Goal: Download file/media

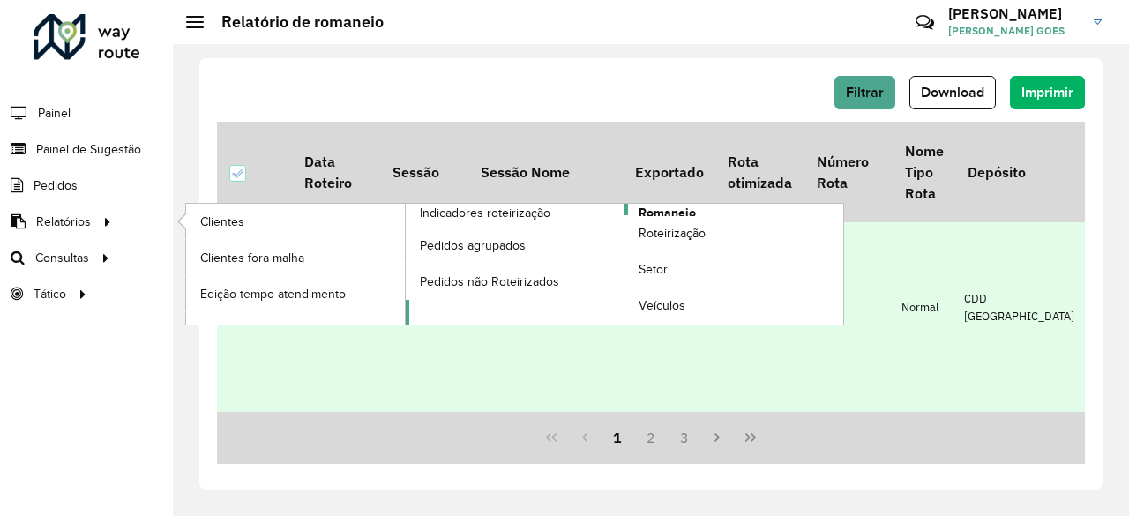
click at [642, 206] on span "Romaneio" at bounding box center [667, 213] width 57 height 19
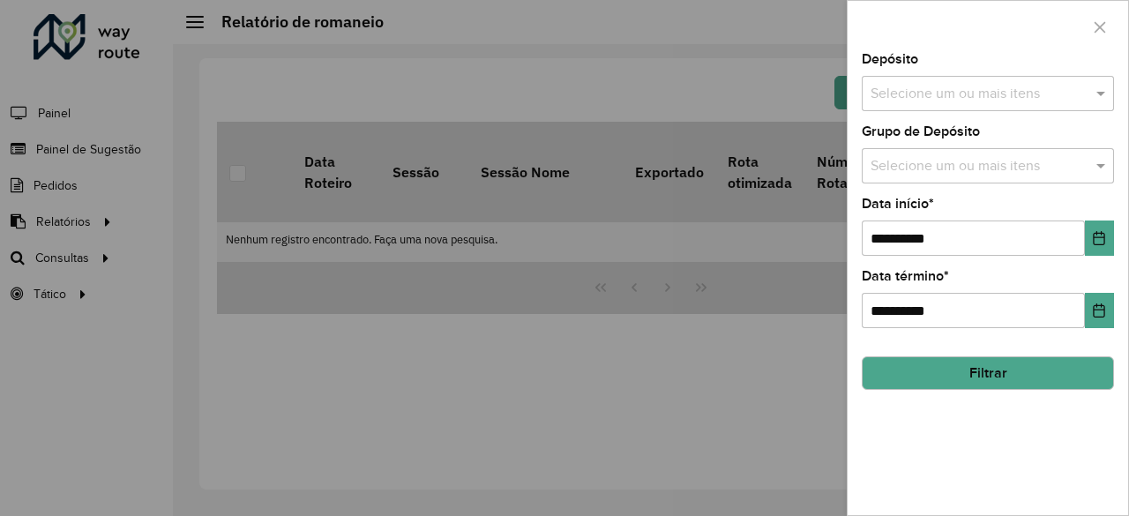
click at [1016, 93] on input "text" at bounding box center [979, 94] width 226 height 21
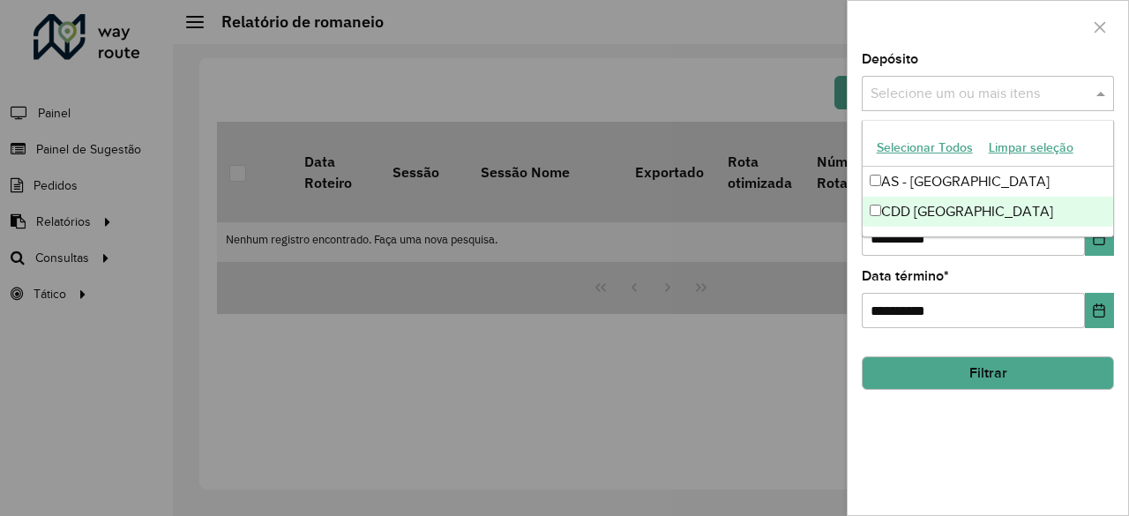
click at [886, 216] on div "CDD [GEOGRAPHIC_DATA]" at bounding box center [988, 212] width 251 height 30
click at [1011, 428] on div "**********" at bounding box center [988, 284] width 280 height 462
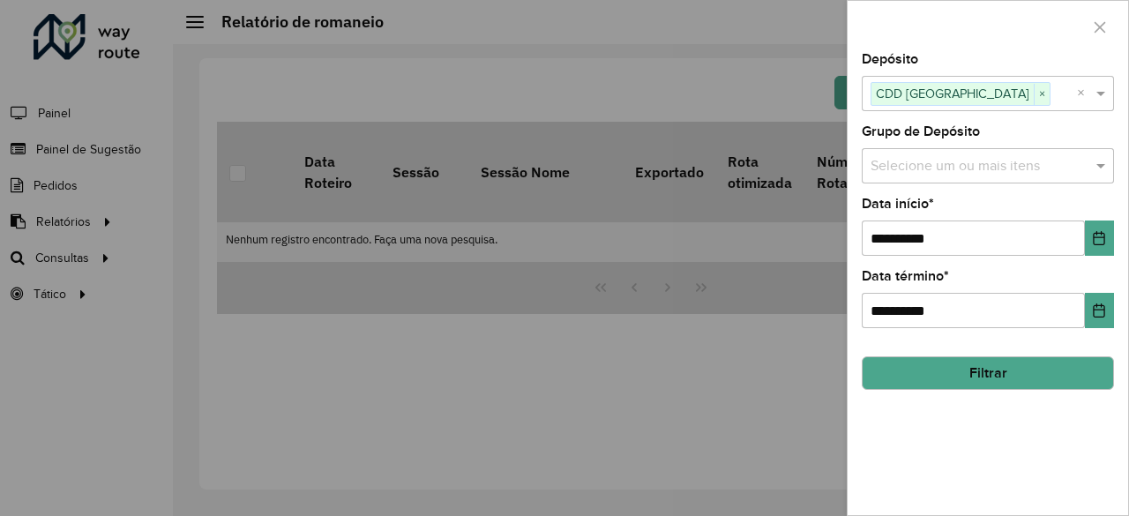
click at [1019, 165] on input "text" at bounding box center [979, 166] width 226 height 21
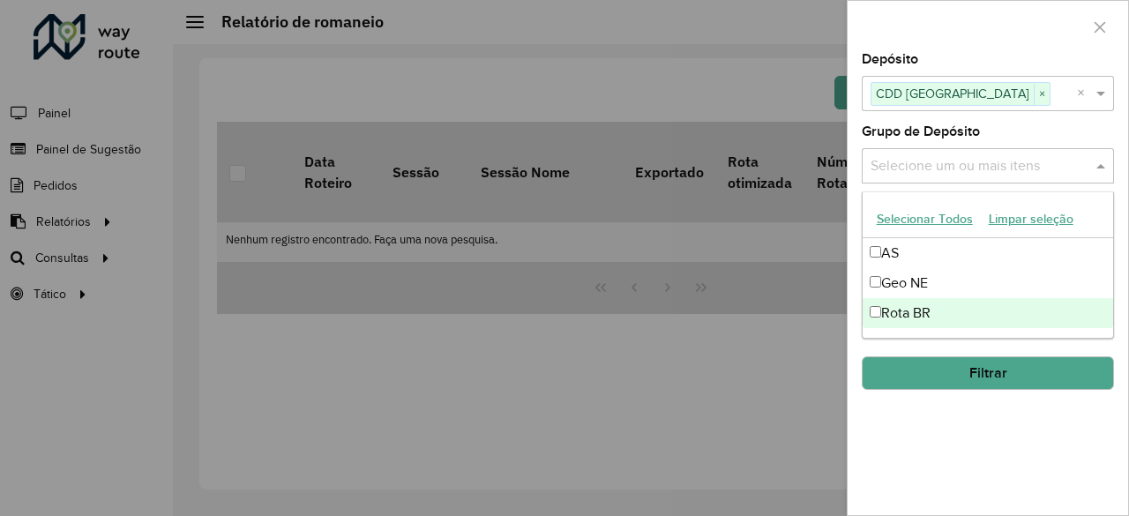
click at [912, 316] on div "Rota BR" at bounding box center [988, 313] width 251 height 30
click at [1004, 489] on div "**********" at bounding box center [988, 284] width 280 height 462
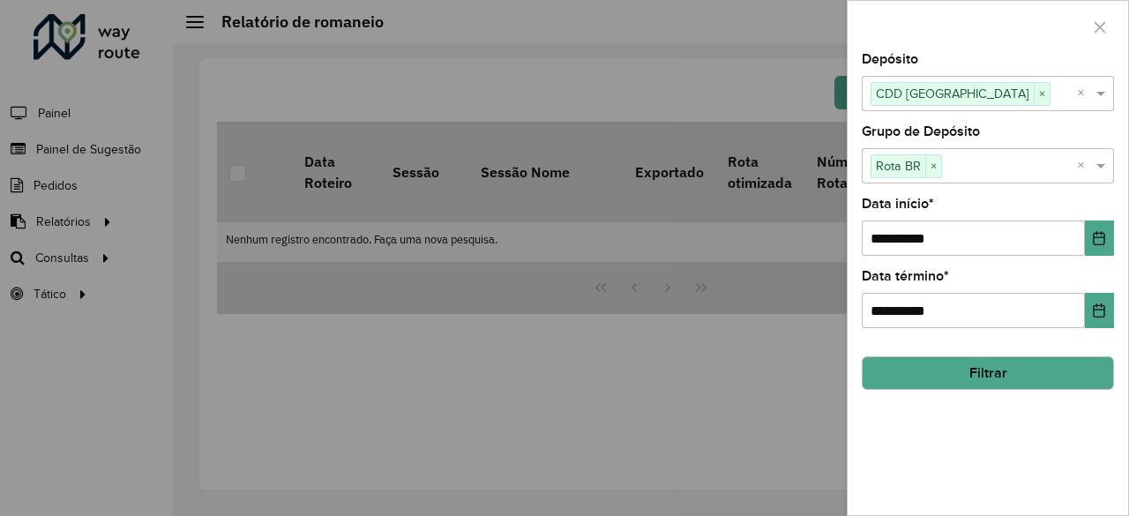
click at [963, 363] on button "Filtrar" at bounding box center [988, 373] width 252 height 34
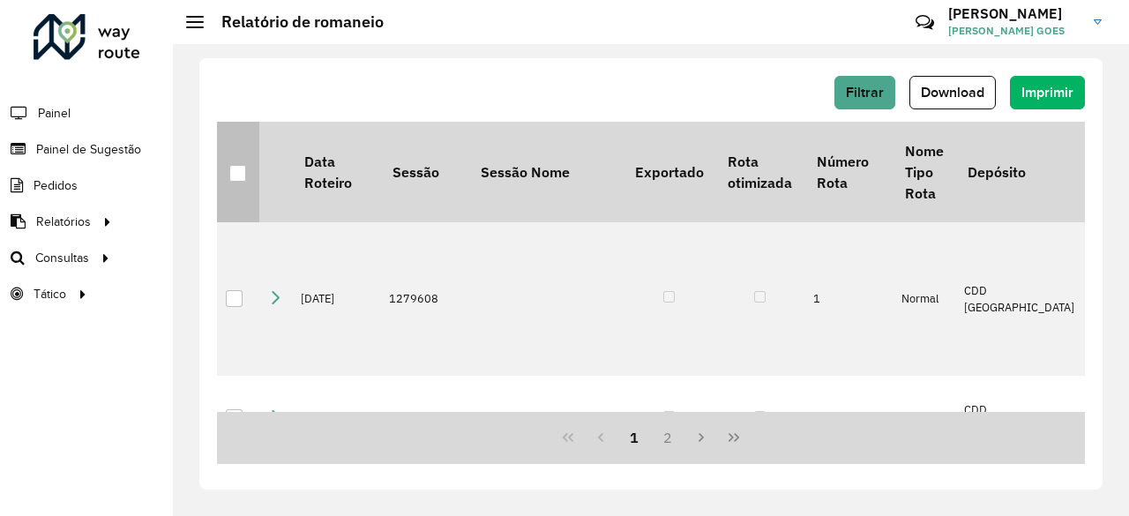
click at [232, 163] on p-tableheadercheckbox at bounding box center [238, 172] width 18 height 18
click at [236, 167] on div at bounding box center [237, 173] width 17 height 17
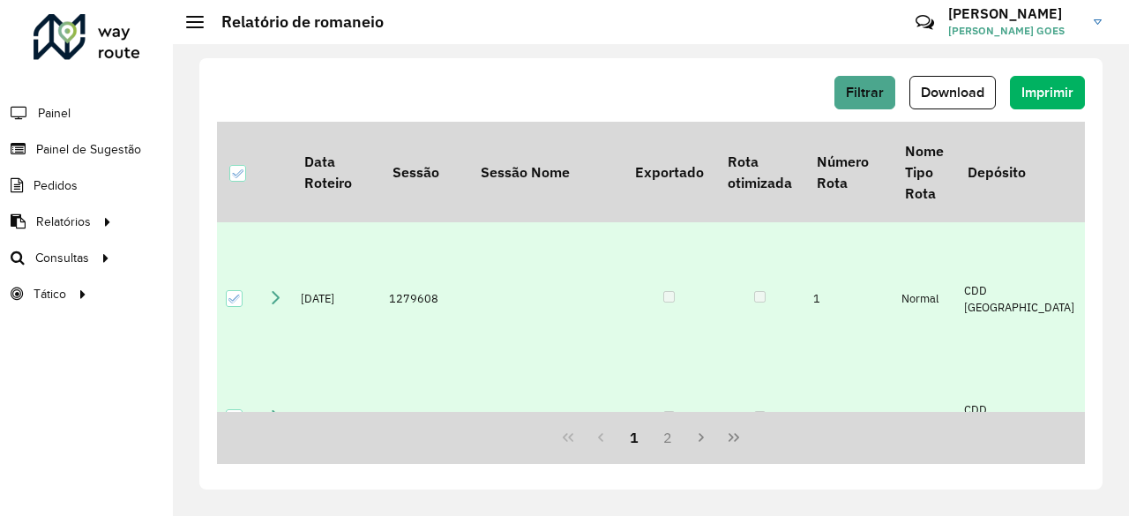
click at [938, 117] on div "Filtrar Download Imprimir" at bounding box center [651, 99] width 868 height 46
click at [963, 85] on span "Download" at bounding box center [953, 92] width 64 height 15
